Goal: Check status: Check status

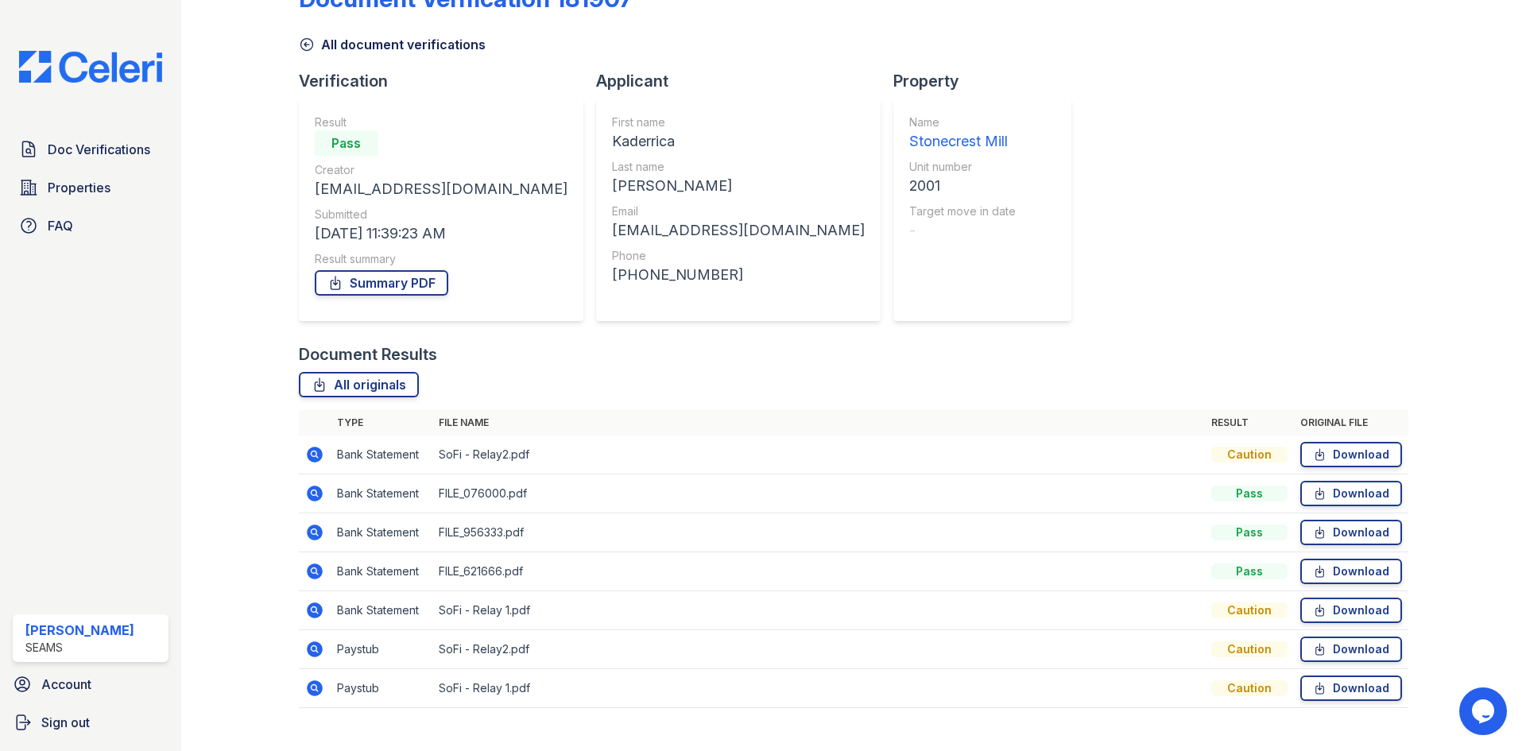
scroll to position [75, 0]
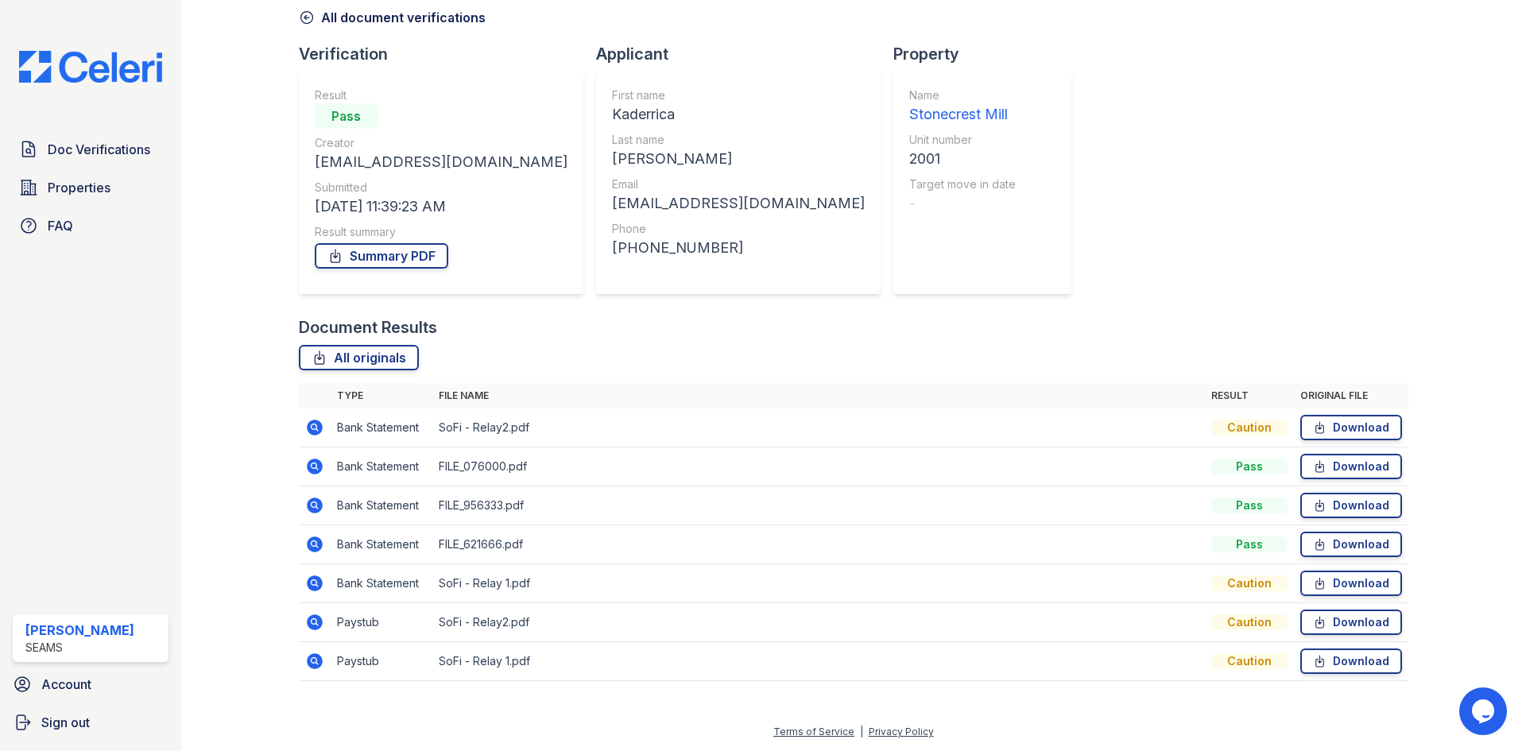
click at [308, 622] on icon at bounding box center [315, 622] width 16 height 16
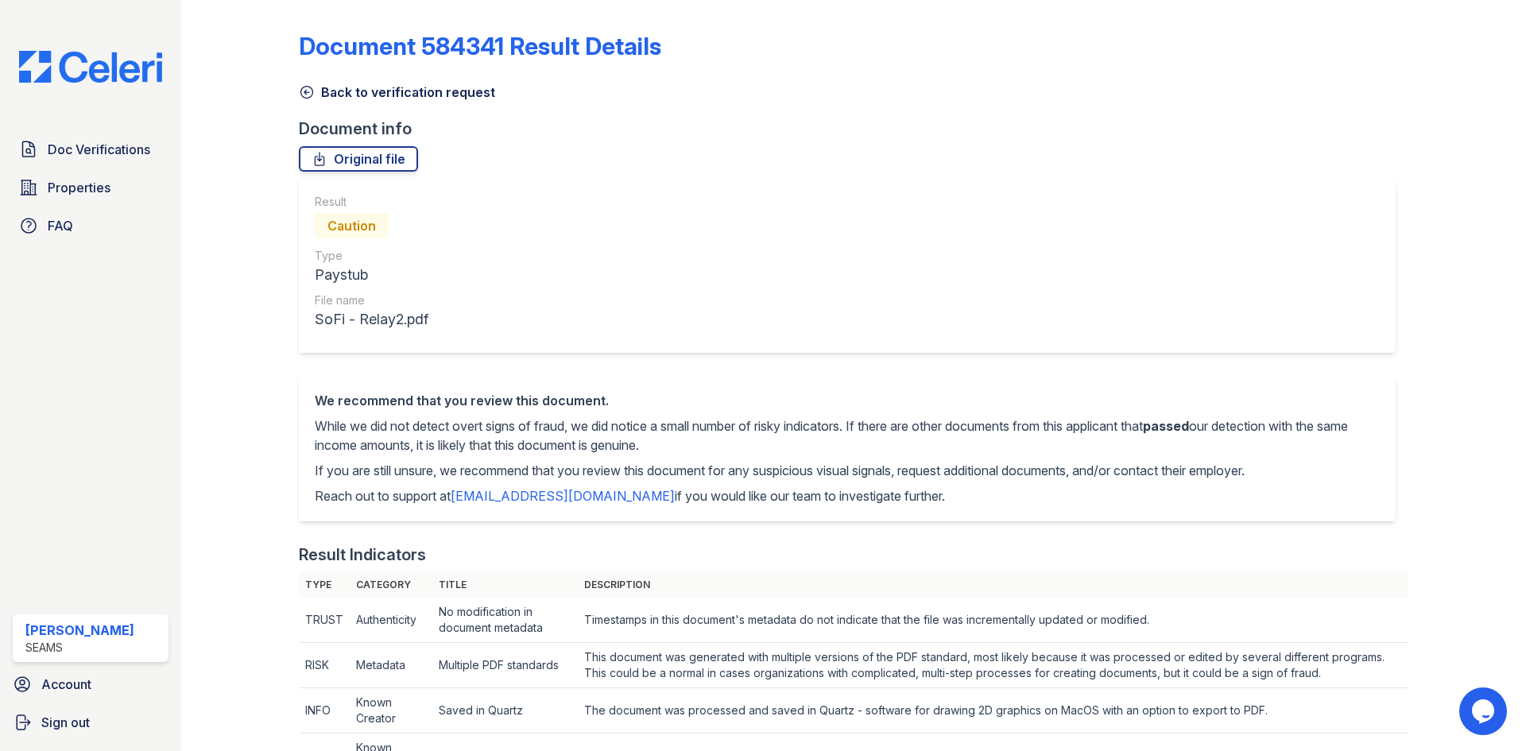
click at [362, 97] on link "Back to verification request" at bounding box center [397, 92] width 196 height 19
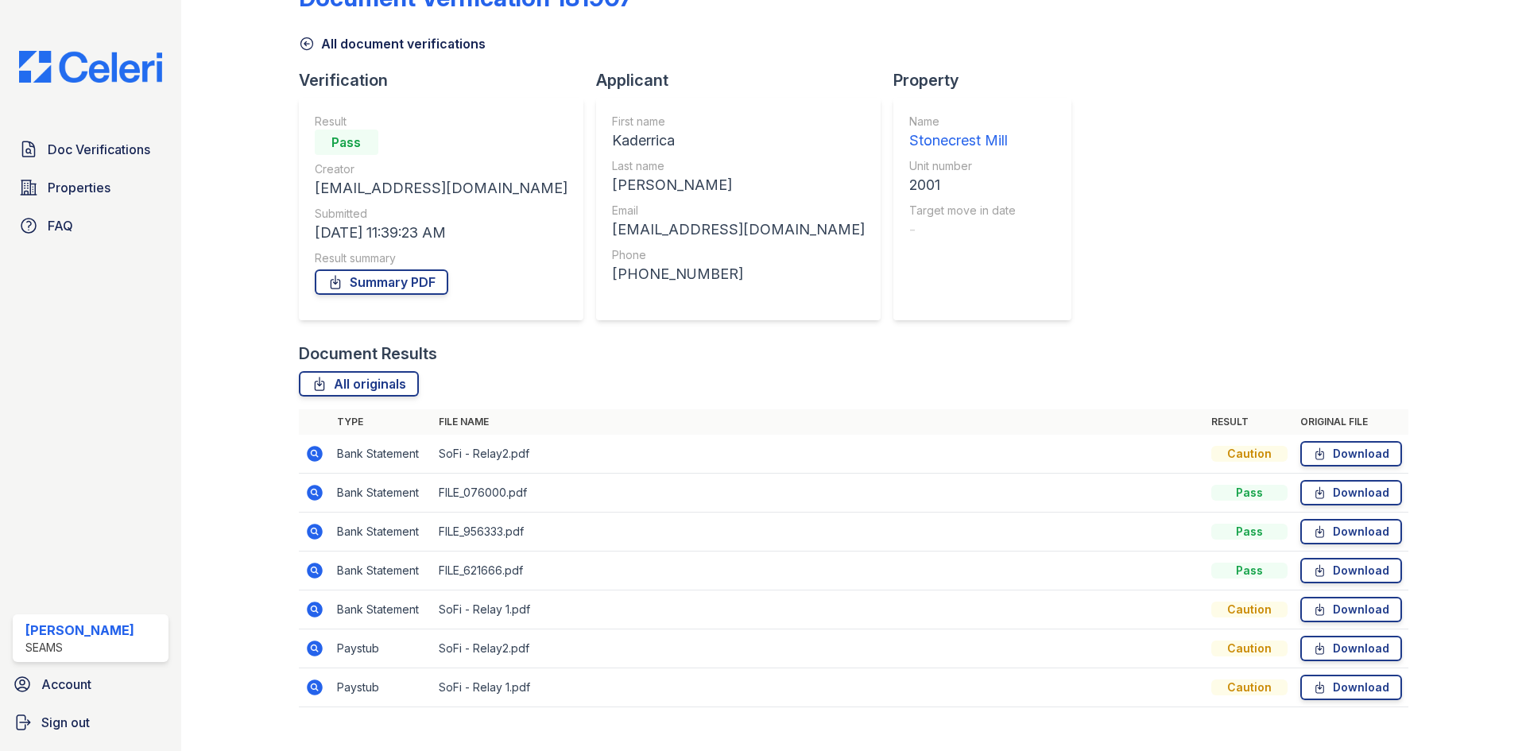
scroll to position [75, 0]
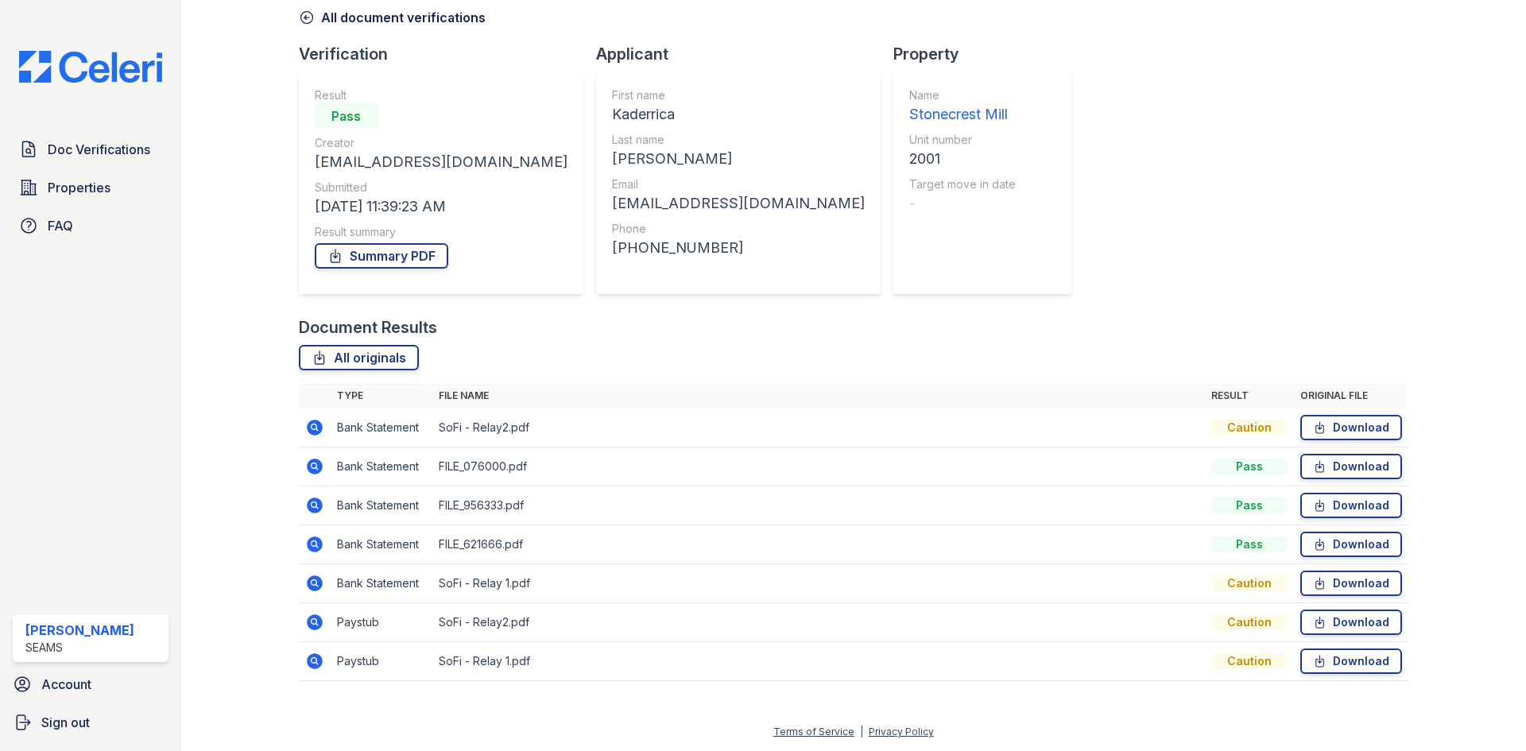
click at [308, 661] on icon at bounding box center [315, 661] width 16 height 16
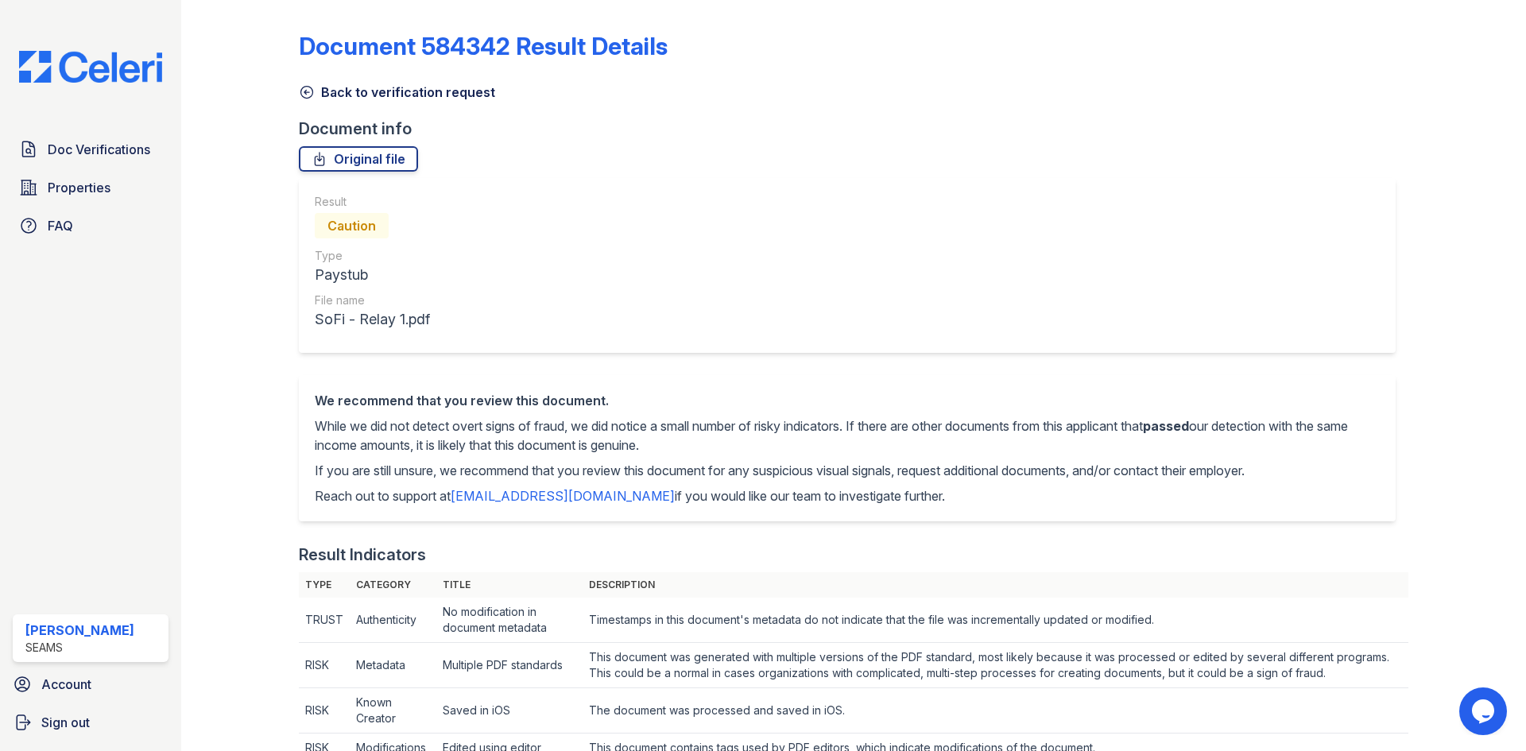
click at [350, 95] on link "Back to verification request" at bounding box center [397, 92] width 196 height 19
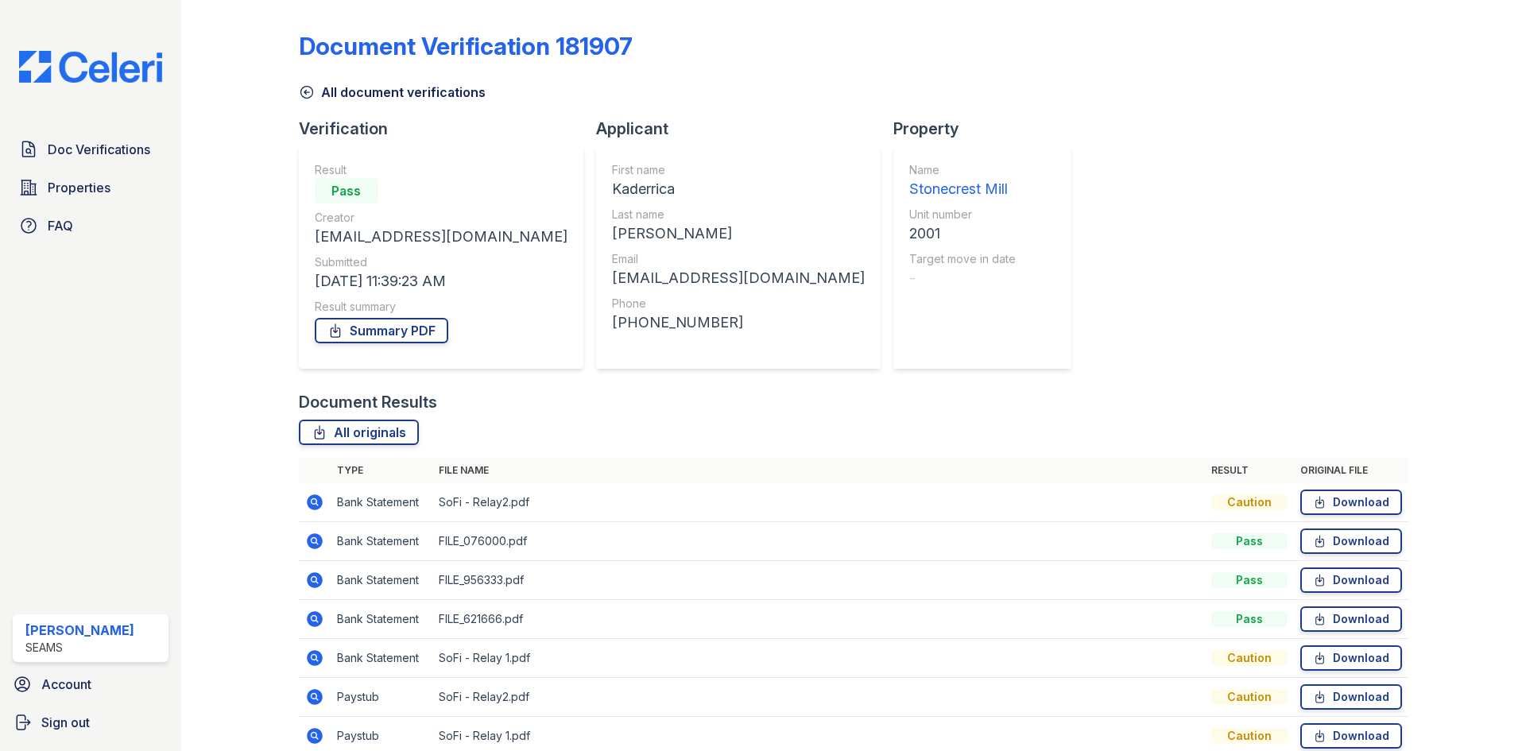
click at [307, 495] on icon at bounding box center [314, 502] width 19 height 19
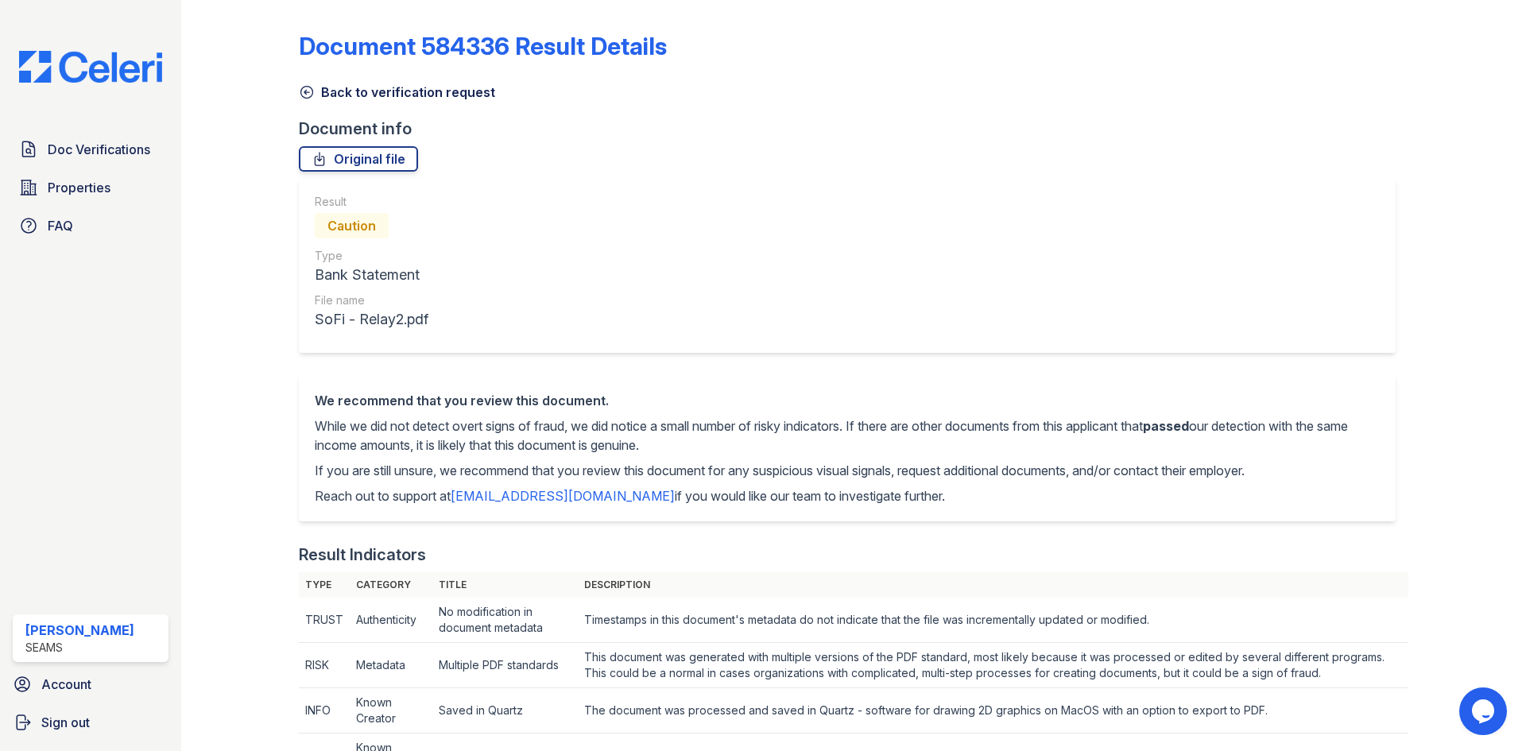
click at [350, 98] on link "Back to verification request" at bounding box center [397, 92] width 196 height 19
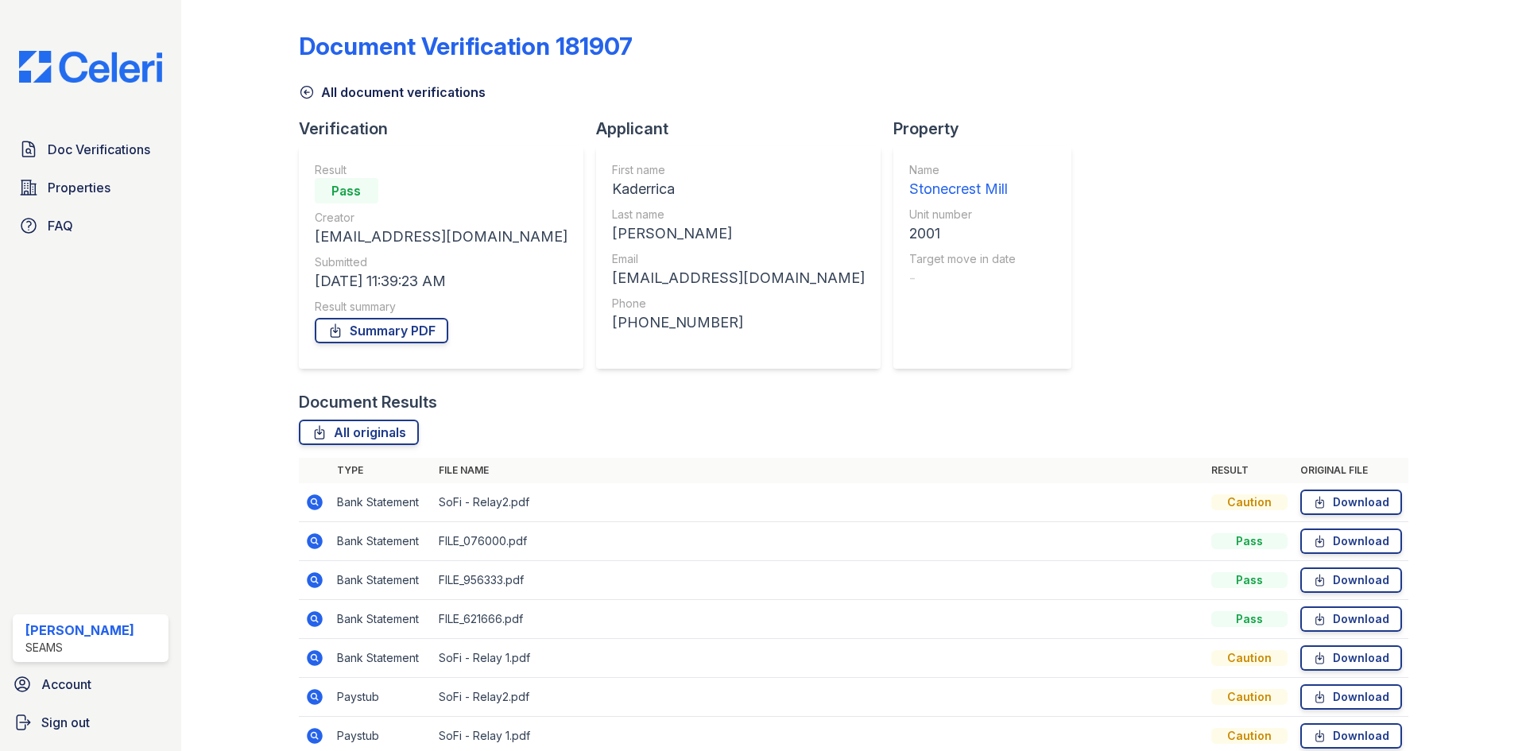
click at [308, 544] on icon at bounding box center [315, 541] width 16 height 16
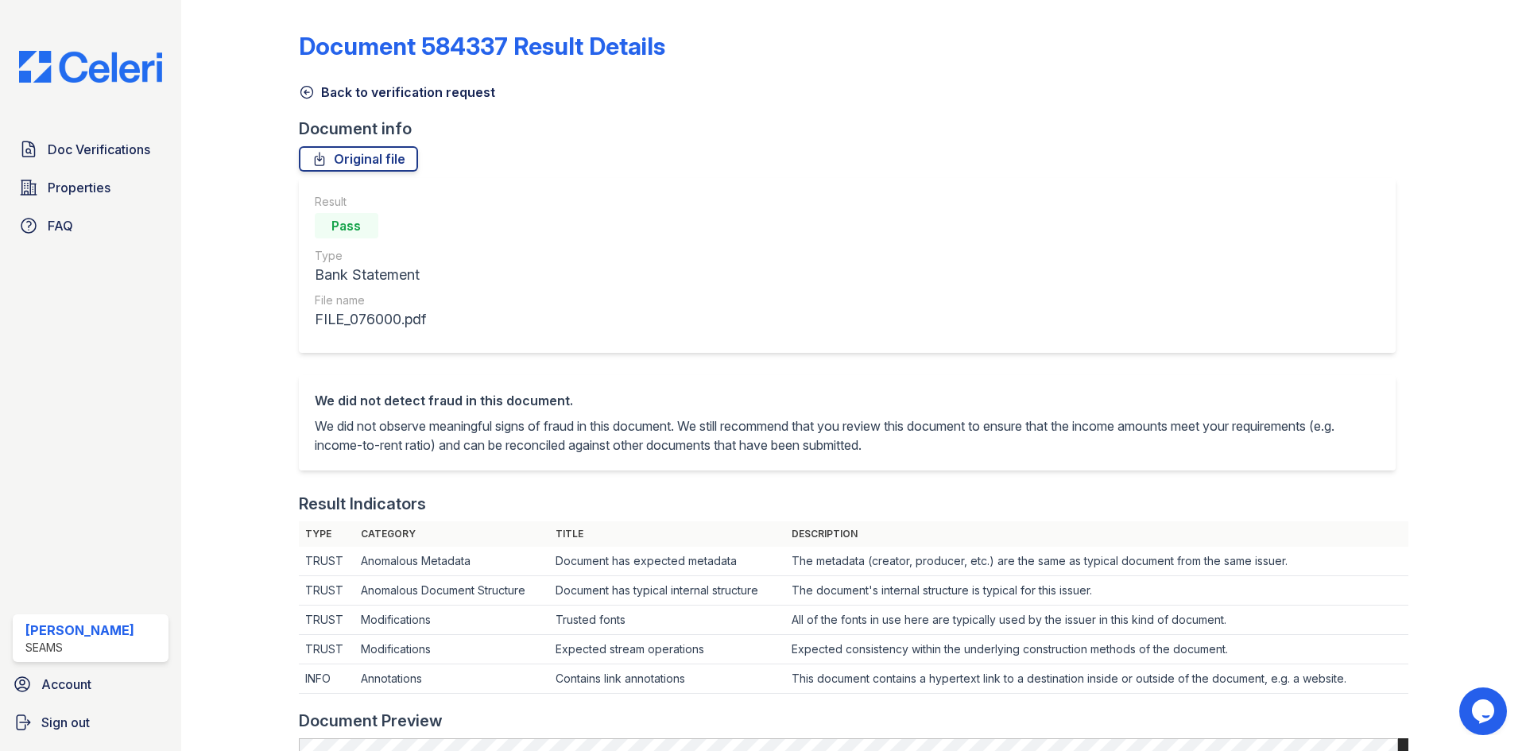
click at [317, 95] on link "Back to verification request" at bounding box center [397, 92] width 196 height 19
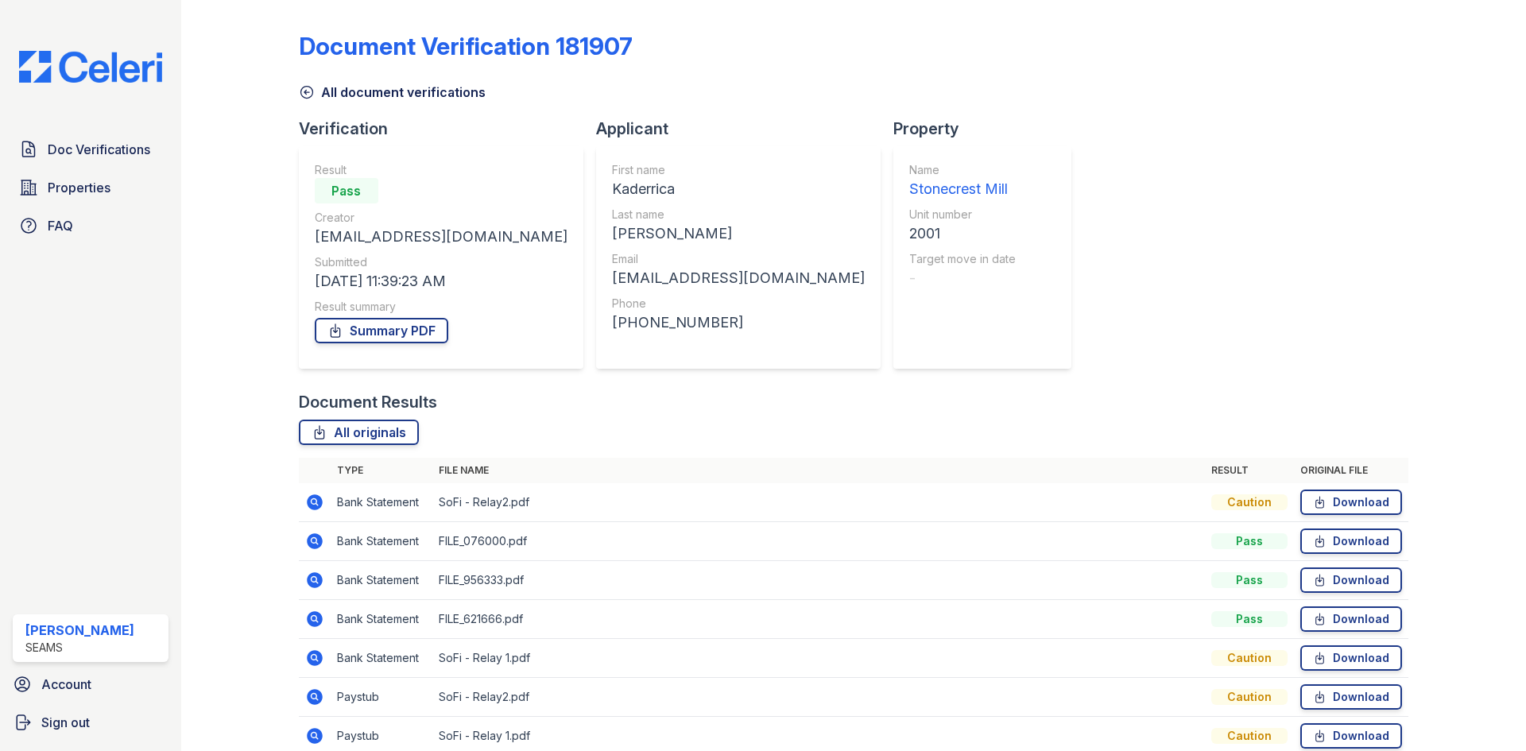
click at [320, 580] on icon at bounding box center [315, 580] width 16 height 16
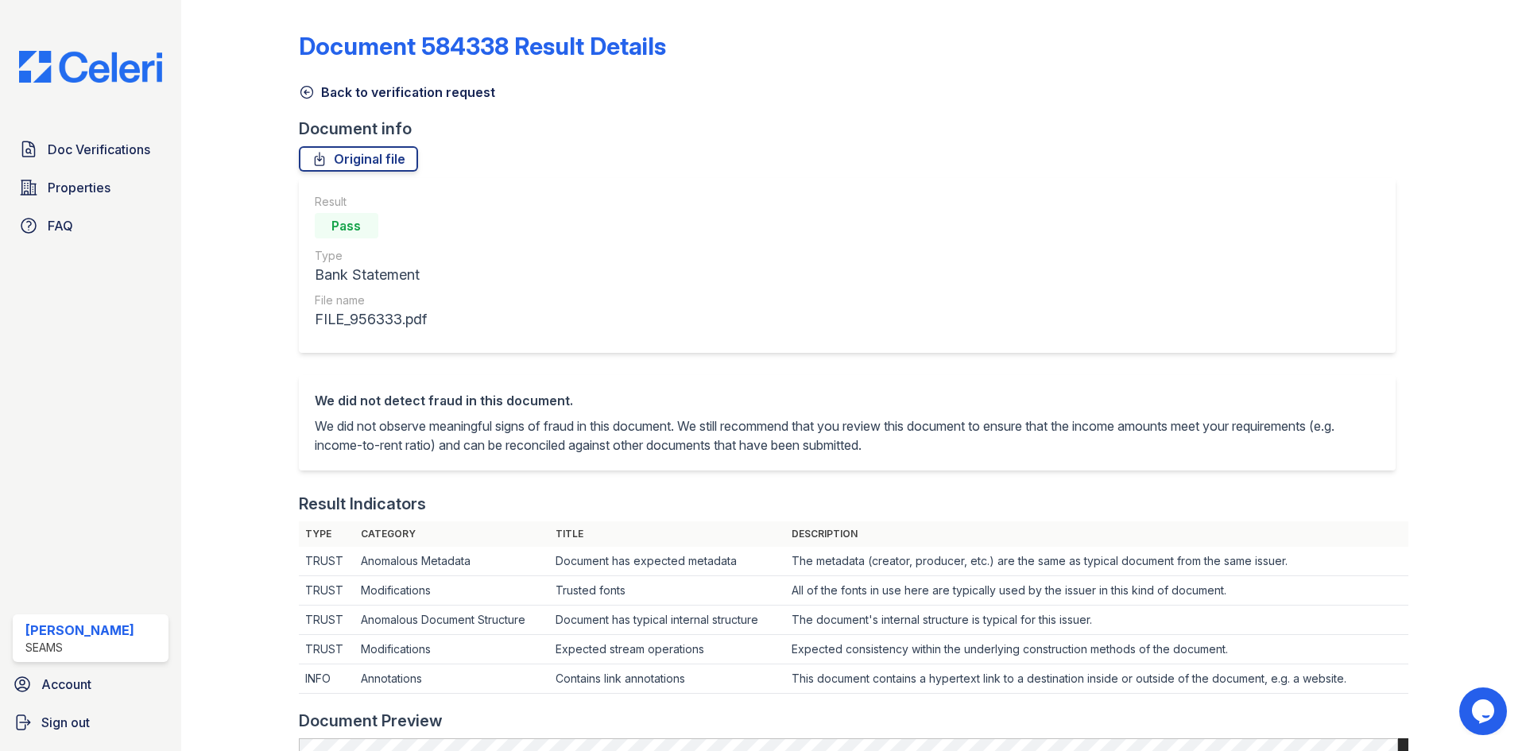
click at [319, 91] on link "Back to verification request" at bounding box center [397, 92] width 196 height 19
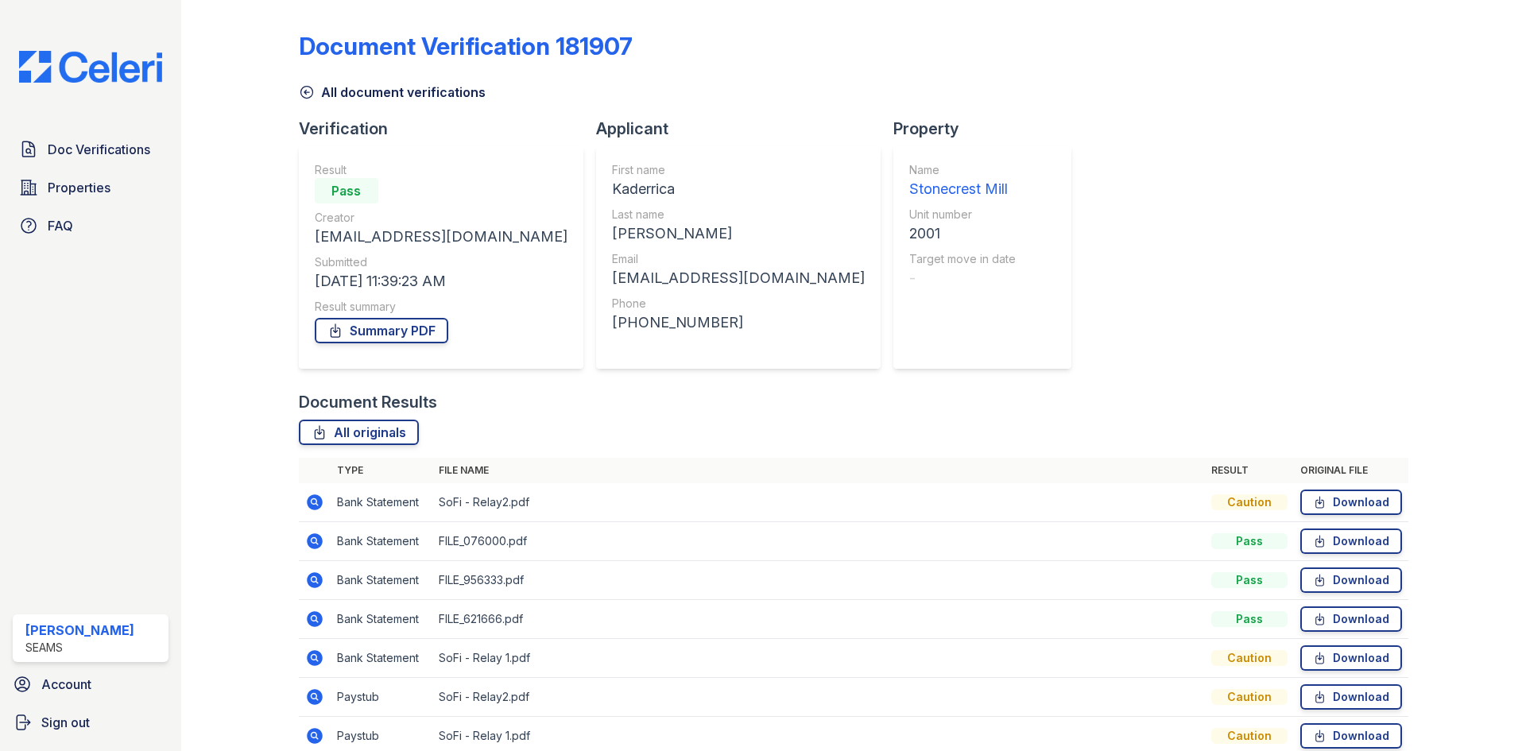
click at [319, 614] on icon at bounding box center [315, 619] width 16 height 16
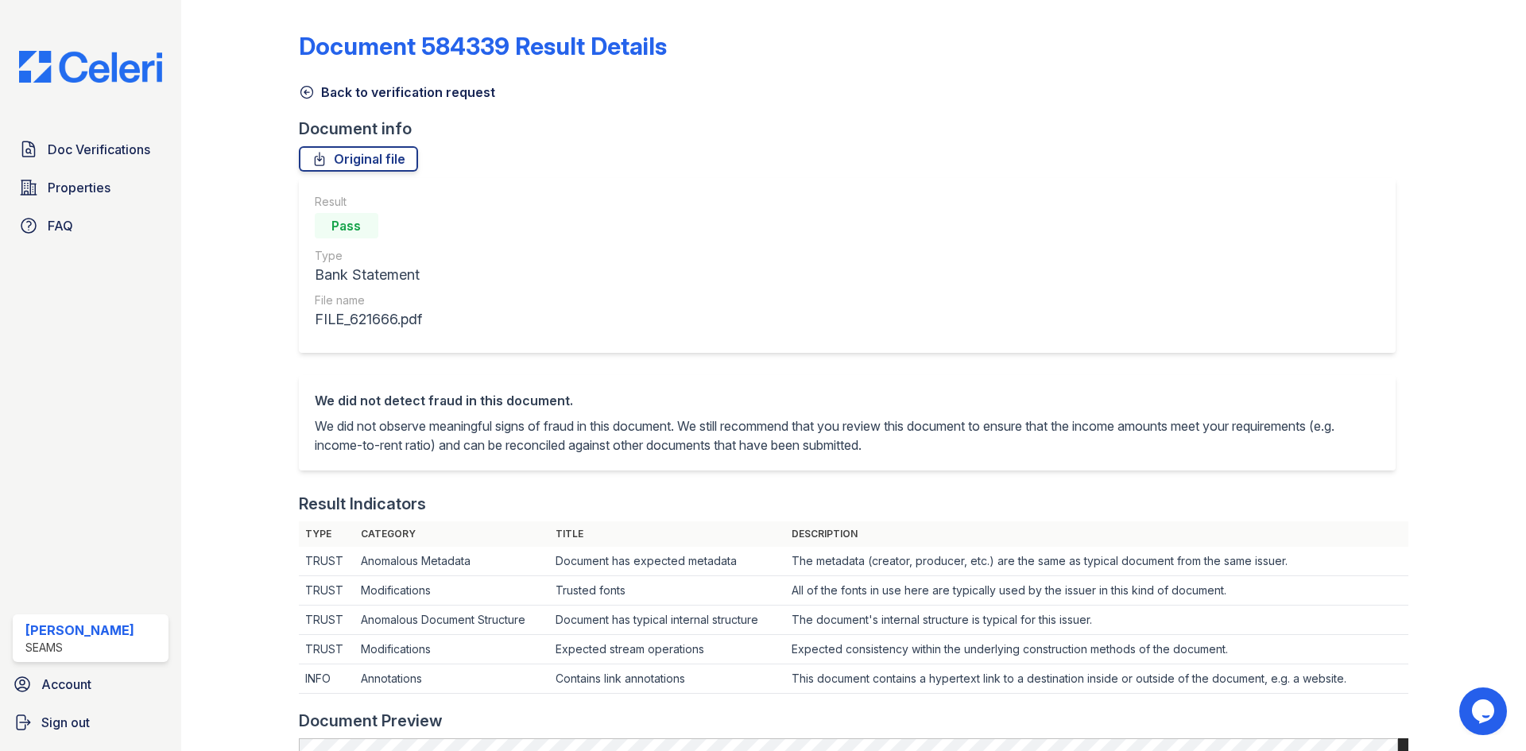
click at [304, 91] on icon at bounding box center [306, 93] width 12 height 12
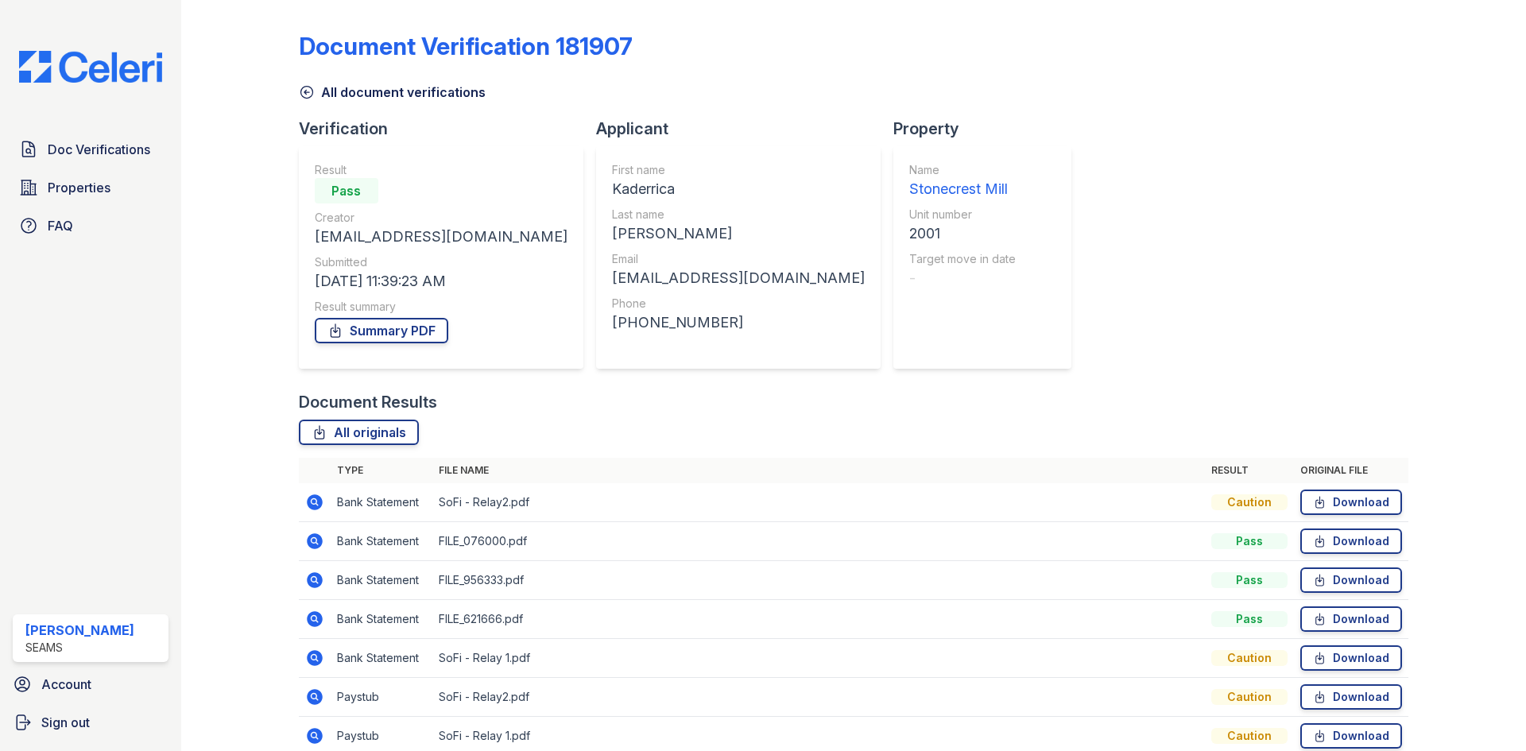
click at [316, 504] on icon at bounding box center [315, 502] width 16 height 16
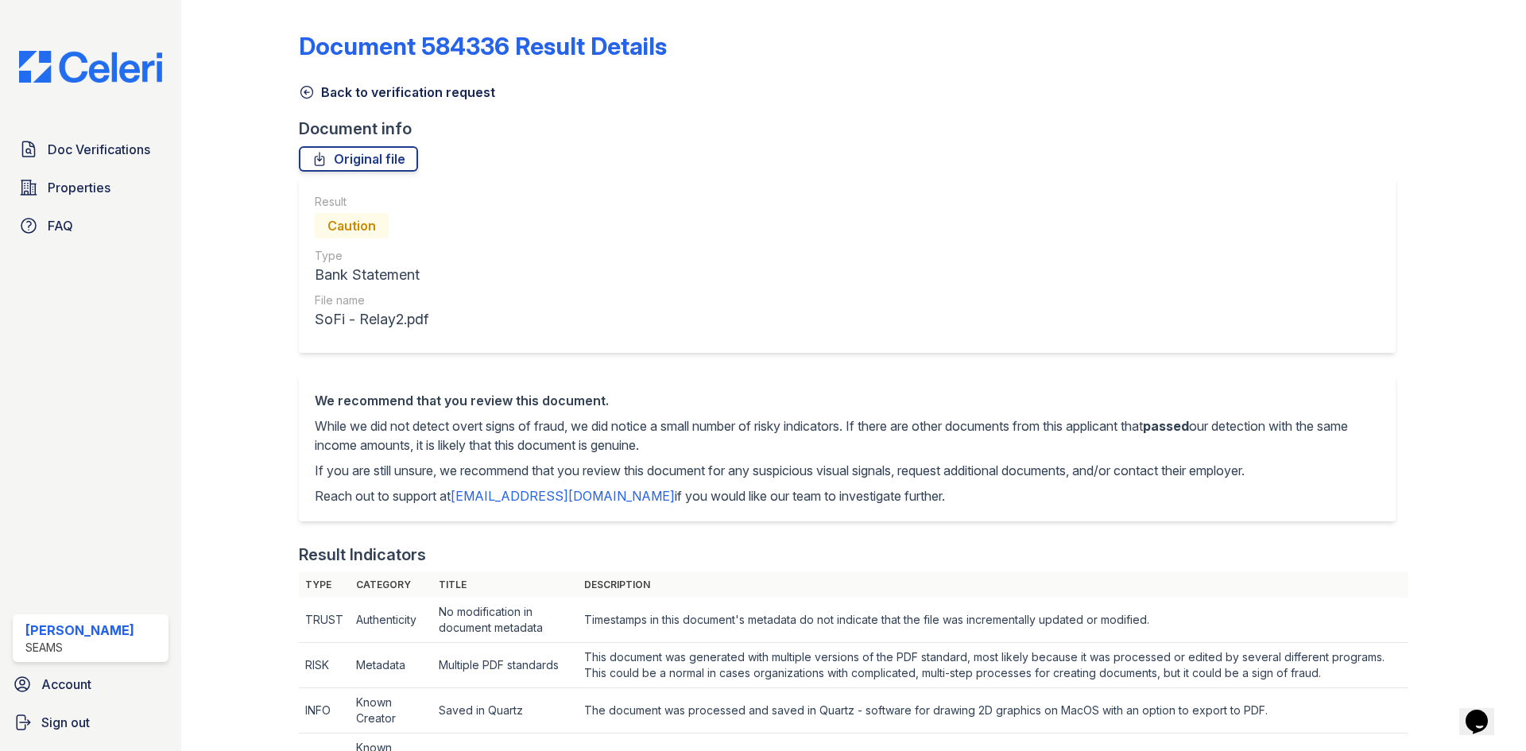
click at [316, 85] on link "Back to verification request" at bounding box center [397, 92] width 196 height 19
